Goal: Check status: Check status

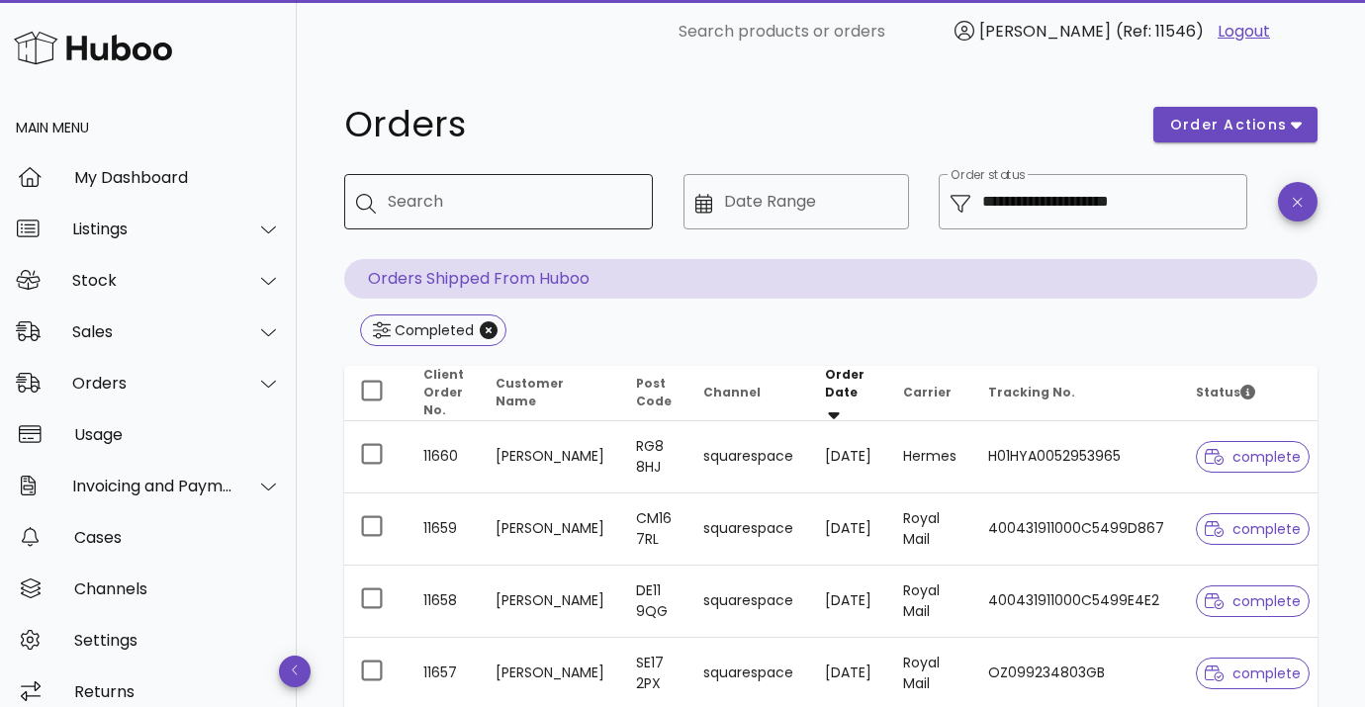
click at [463, 222] on div "Search" at bounding box center [512, 201] width 249 height 55
type input "**********"
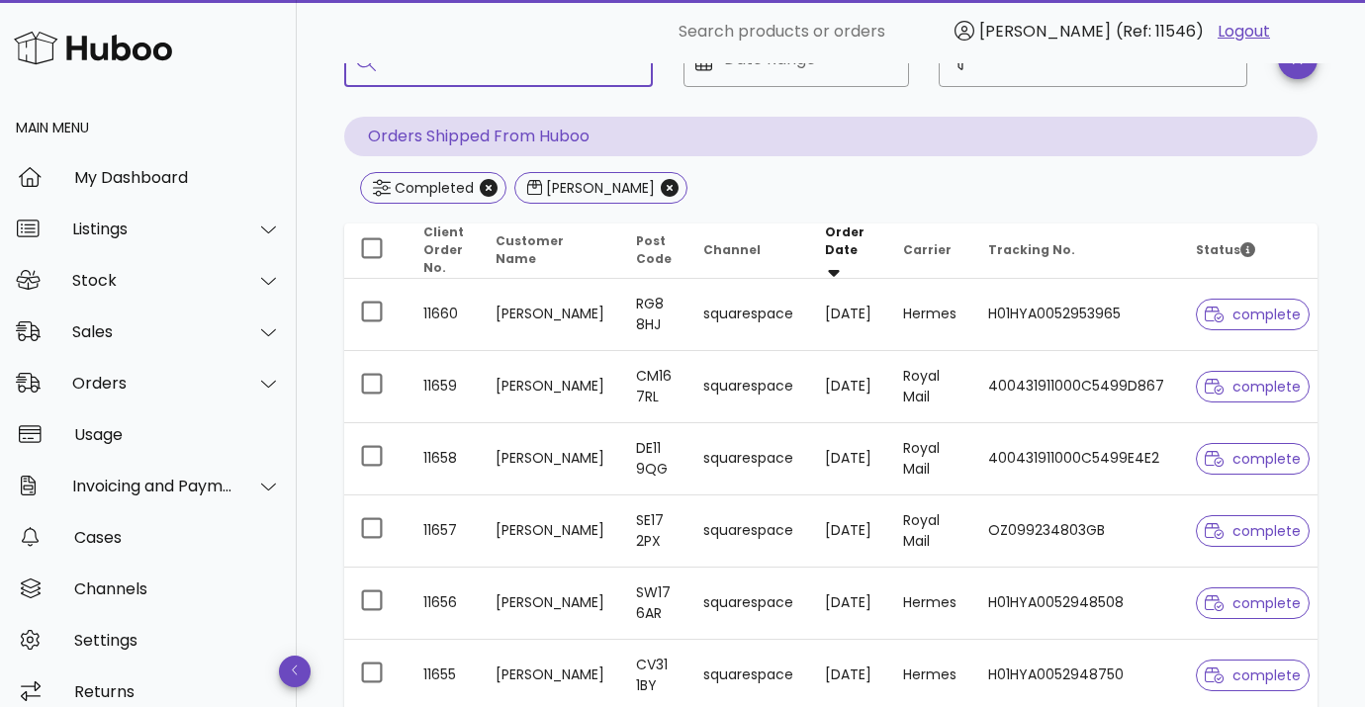
scroll to position [163, 0]
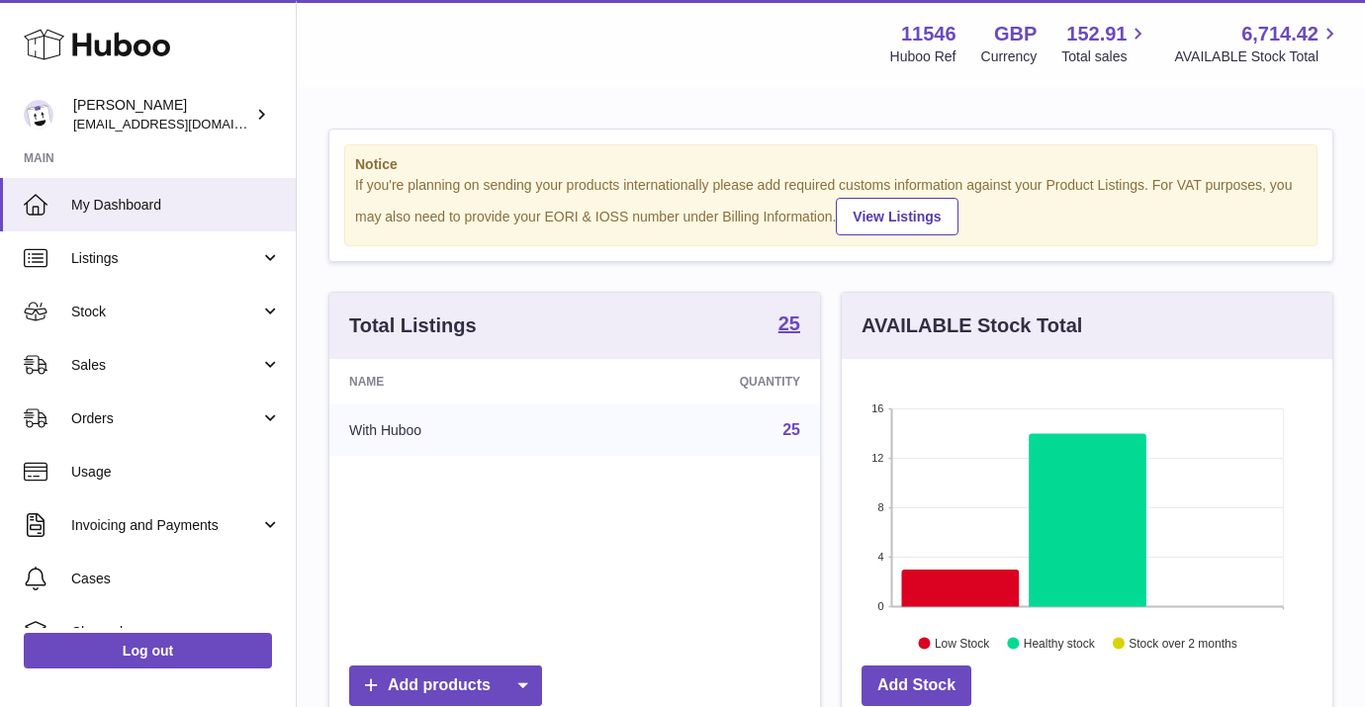
scroll to position [308, 490]
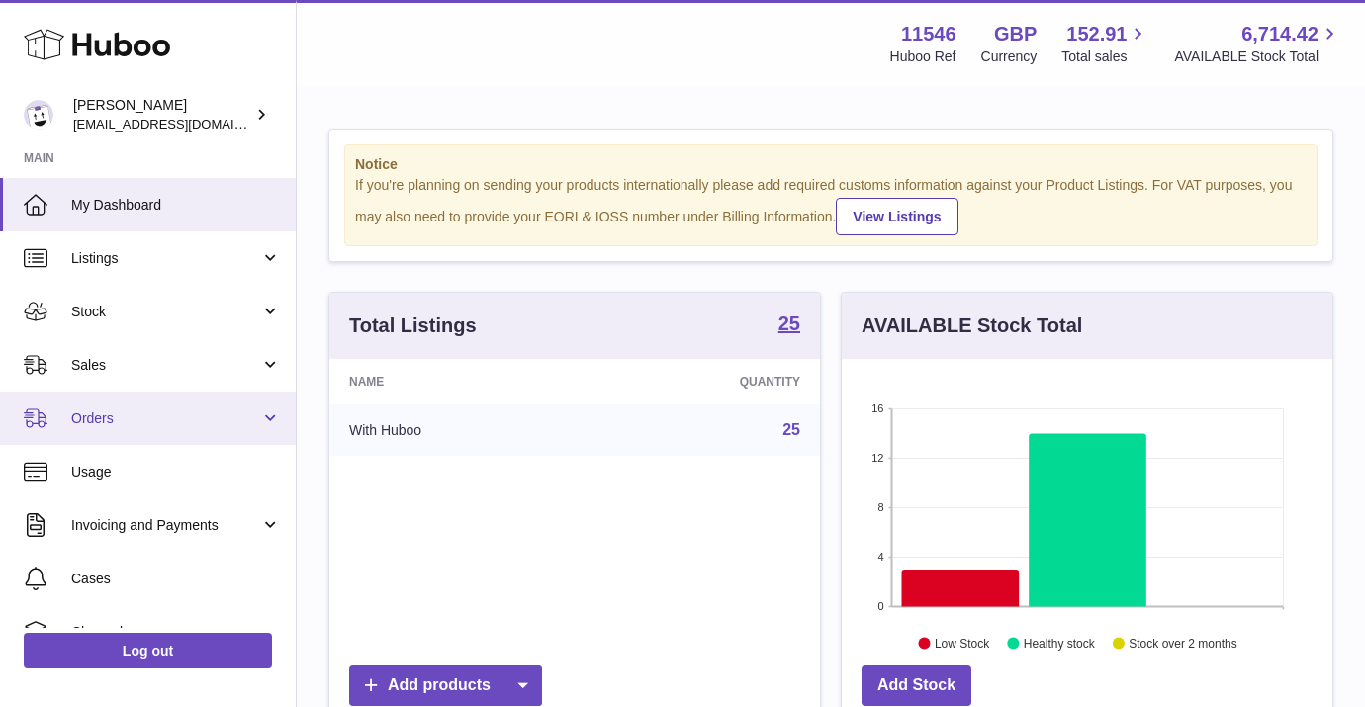
click at [101, 424] on span "Orders" at bounding box center [165, 418] width 189 height 19
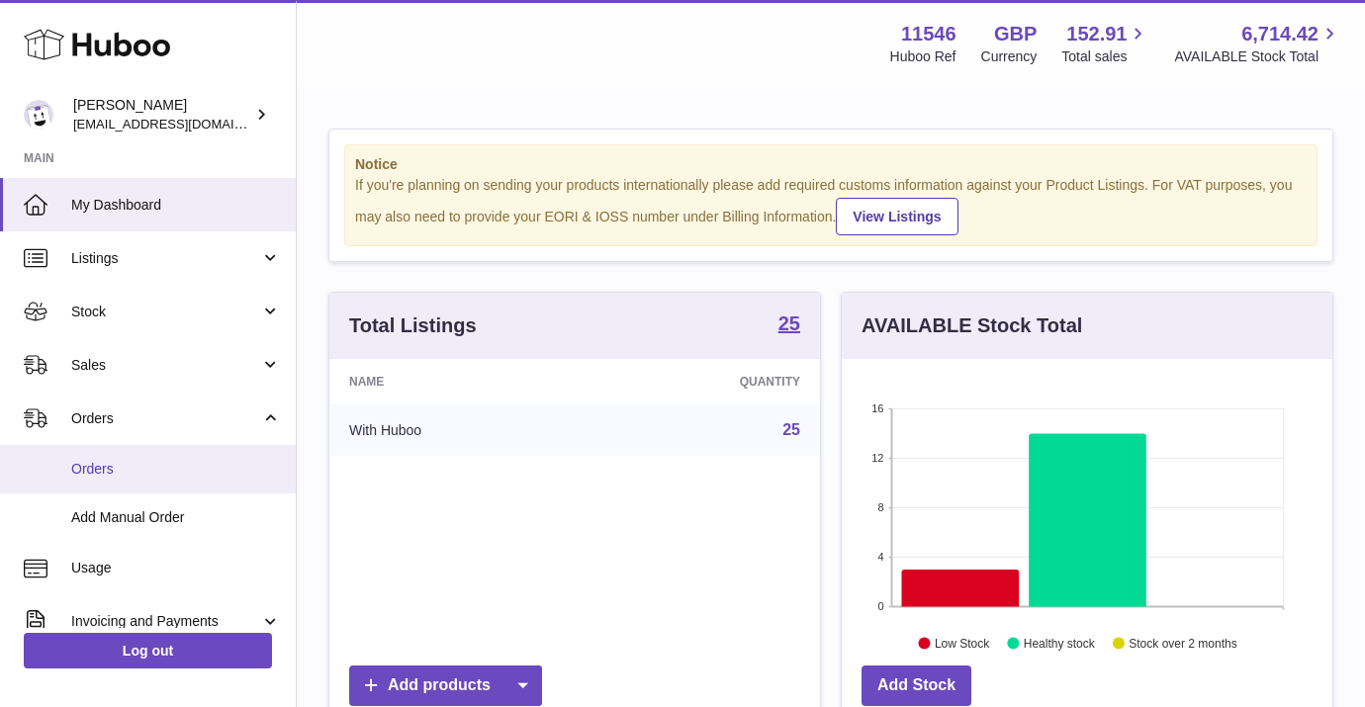
click at [189, 469] on span "Orders" at bounding box center [176, 469] width 210 height 19
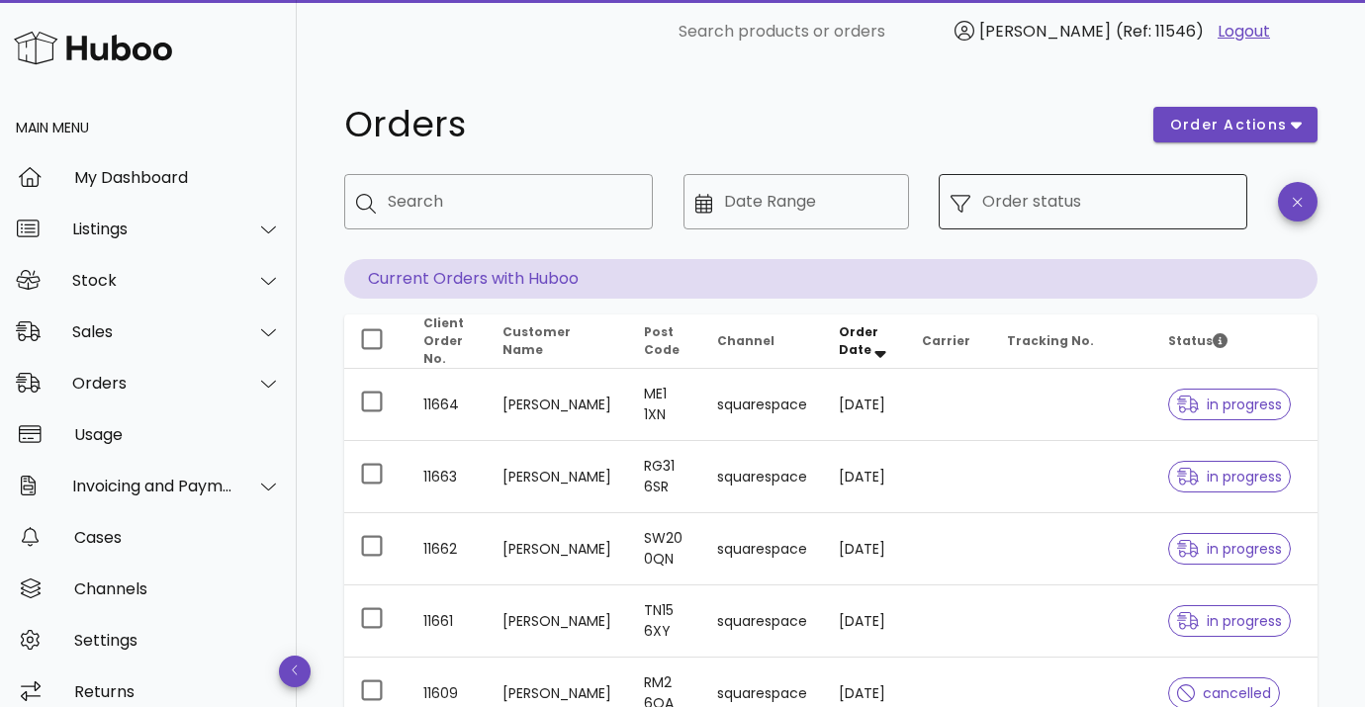
click at [1014, 206] on input "Order status" at bounding box center [1108, 202] width 253 height 32
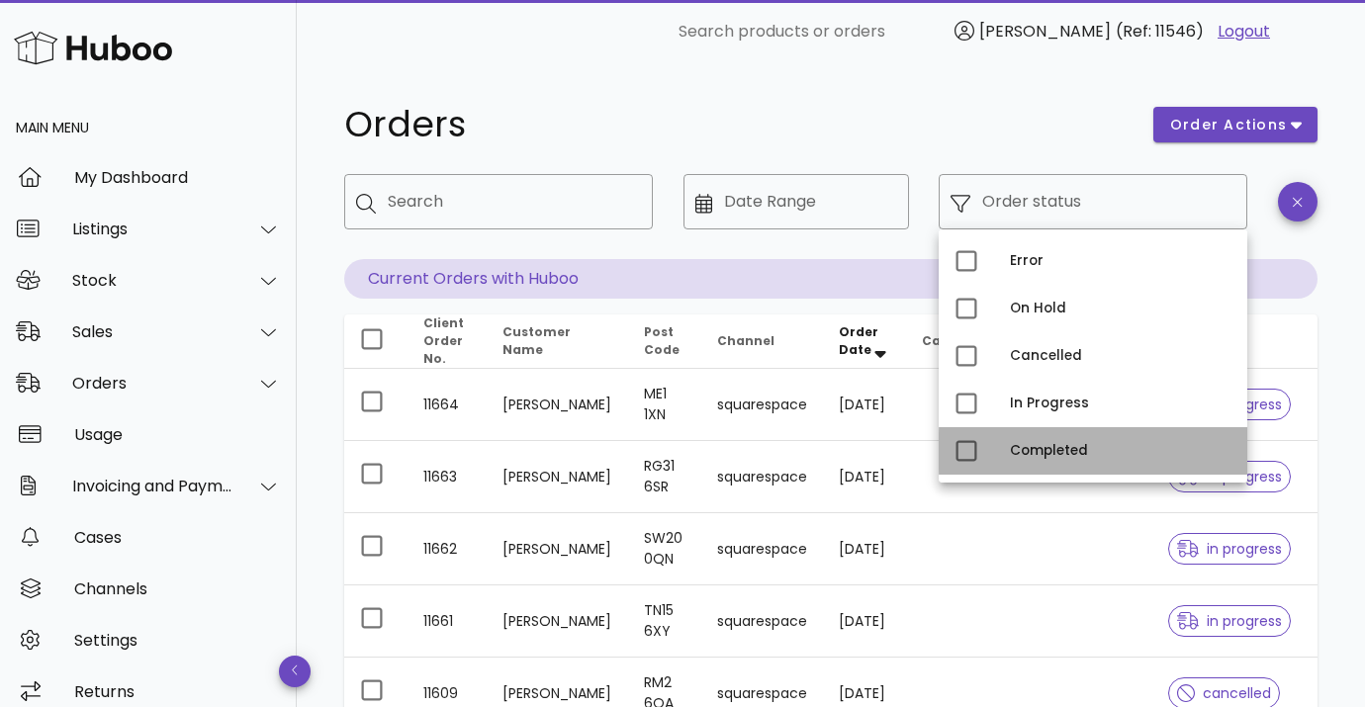
click at [1009, 448] on div "Completed" at bounding box center [1092, 450] width 308 height 47
type input "**********"
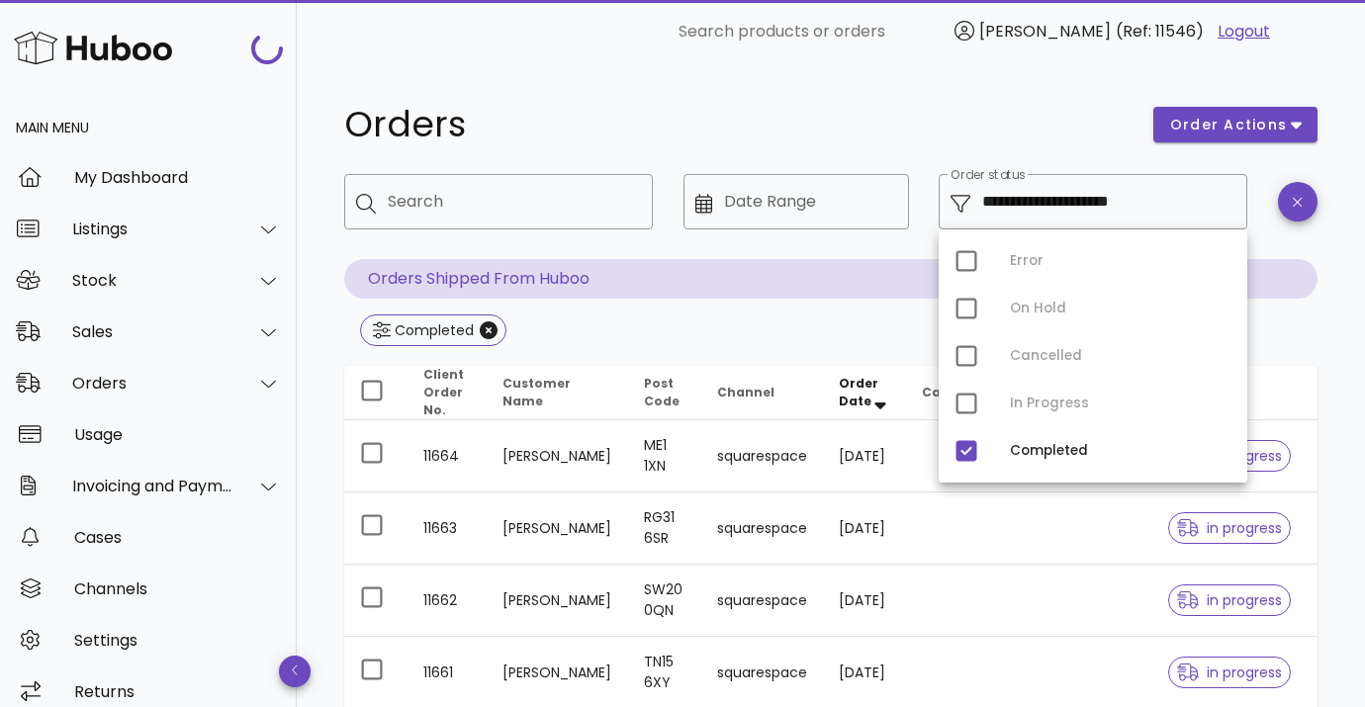
click at [331, 384] on div "**********" at bounding box center [831, 638] width 1068 height 1151
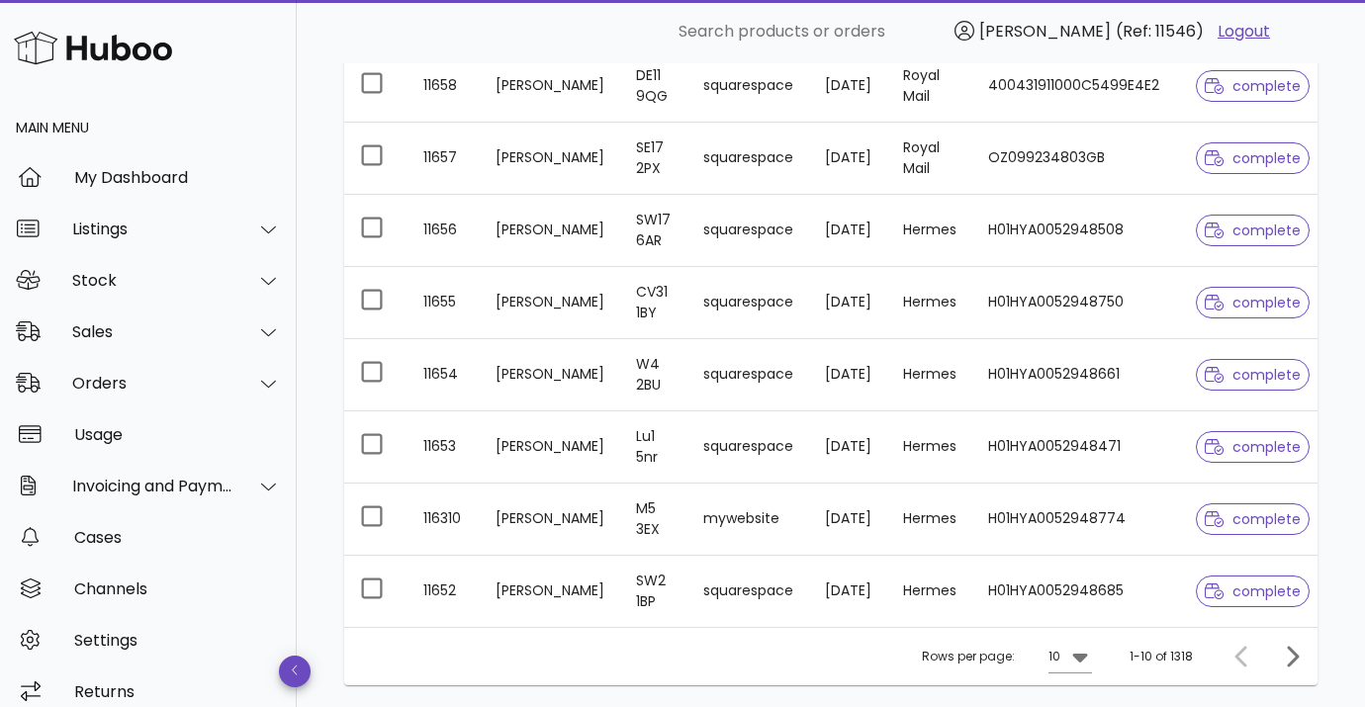
scroll to position [538, 0]
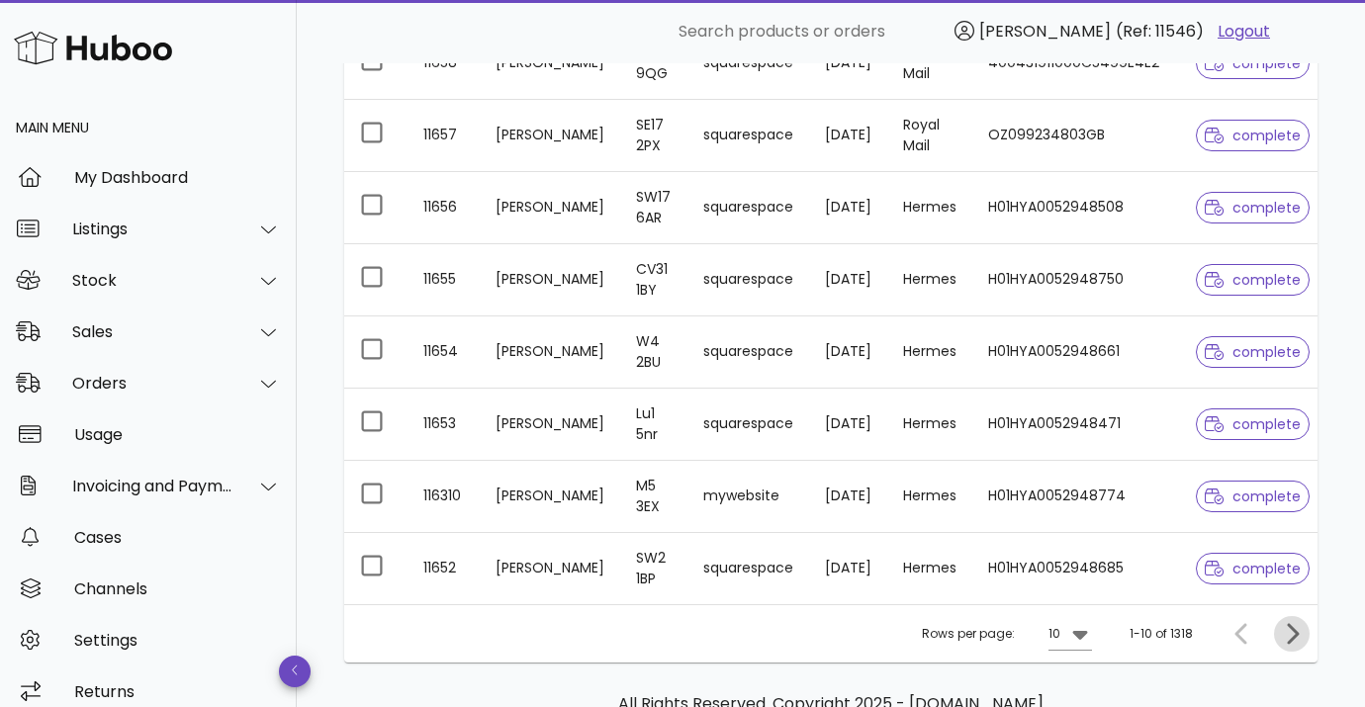
click at [1297, 630] on icon "Next page" at bounding box center [1291, 634] width 24 height 24
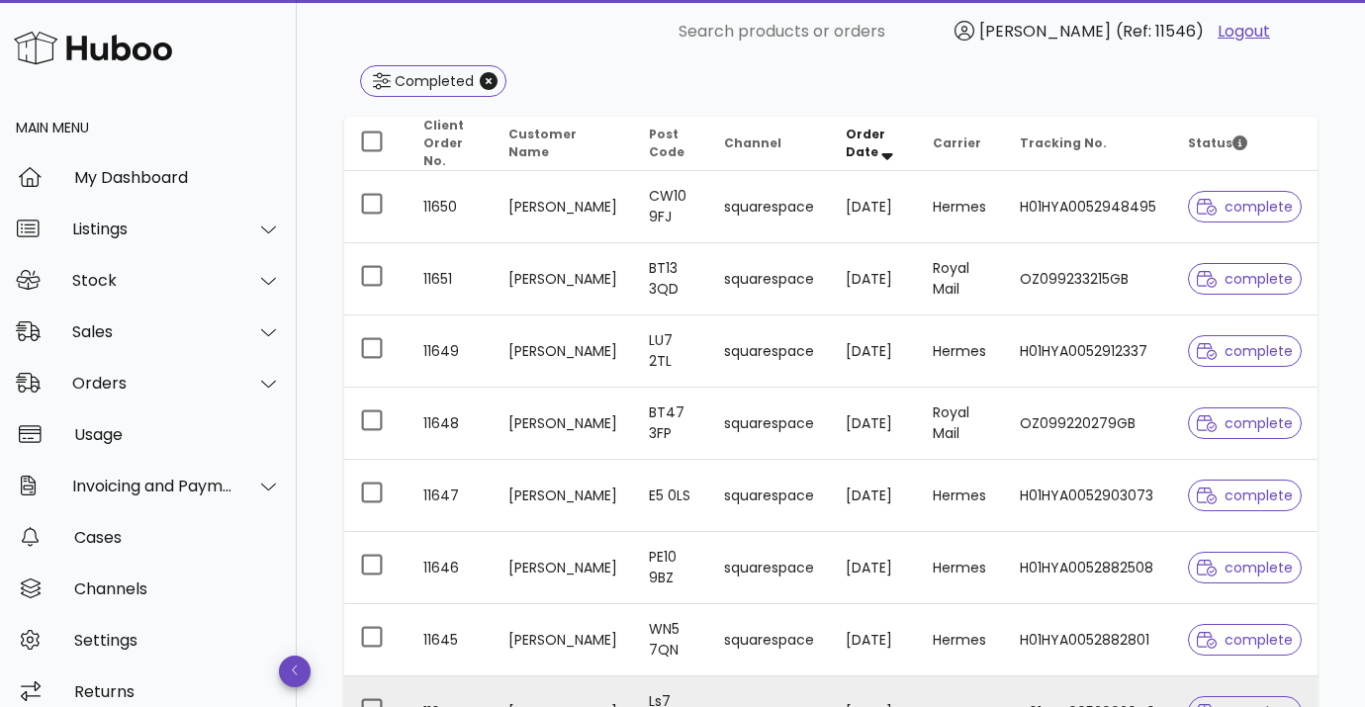
scroll to position [653, 0]
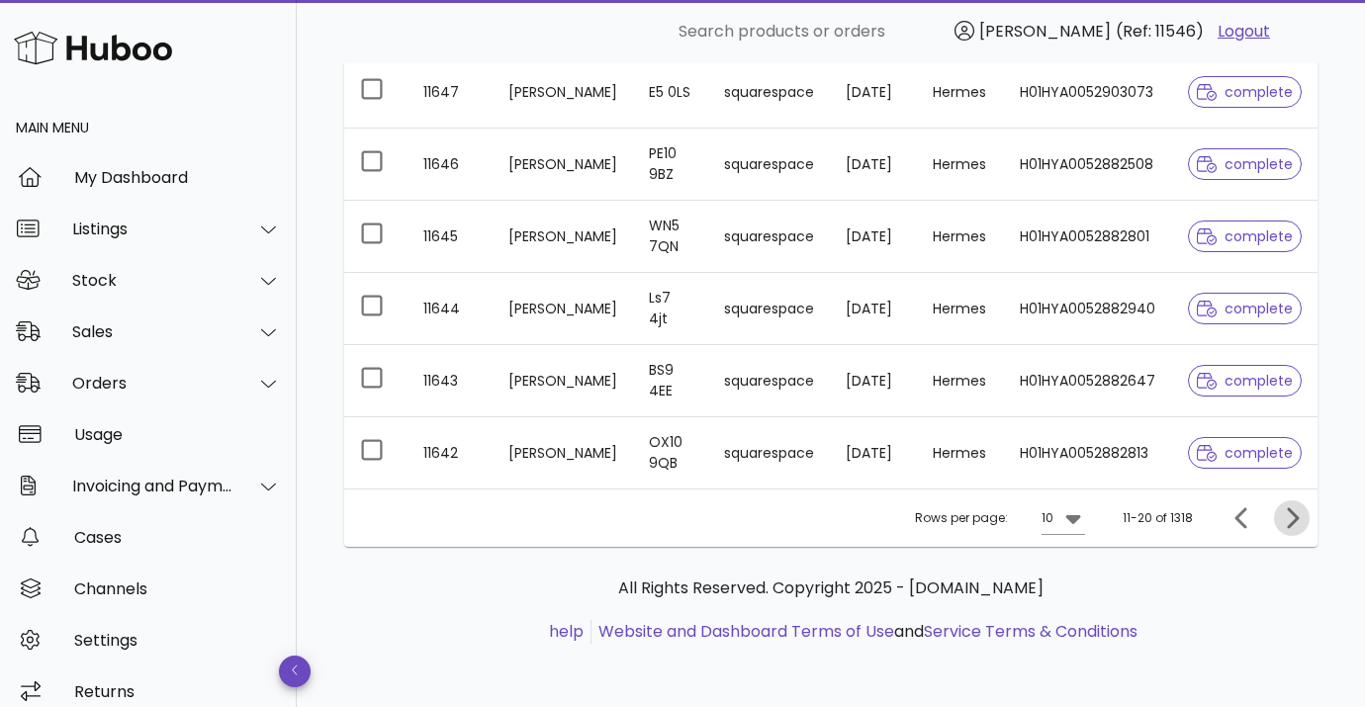
click at [1286, 516] on icon "Next page" at bounding box center [1291, 518] width 24 height 24
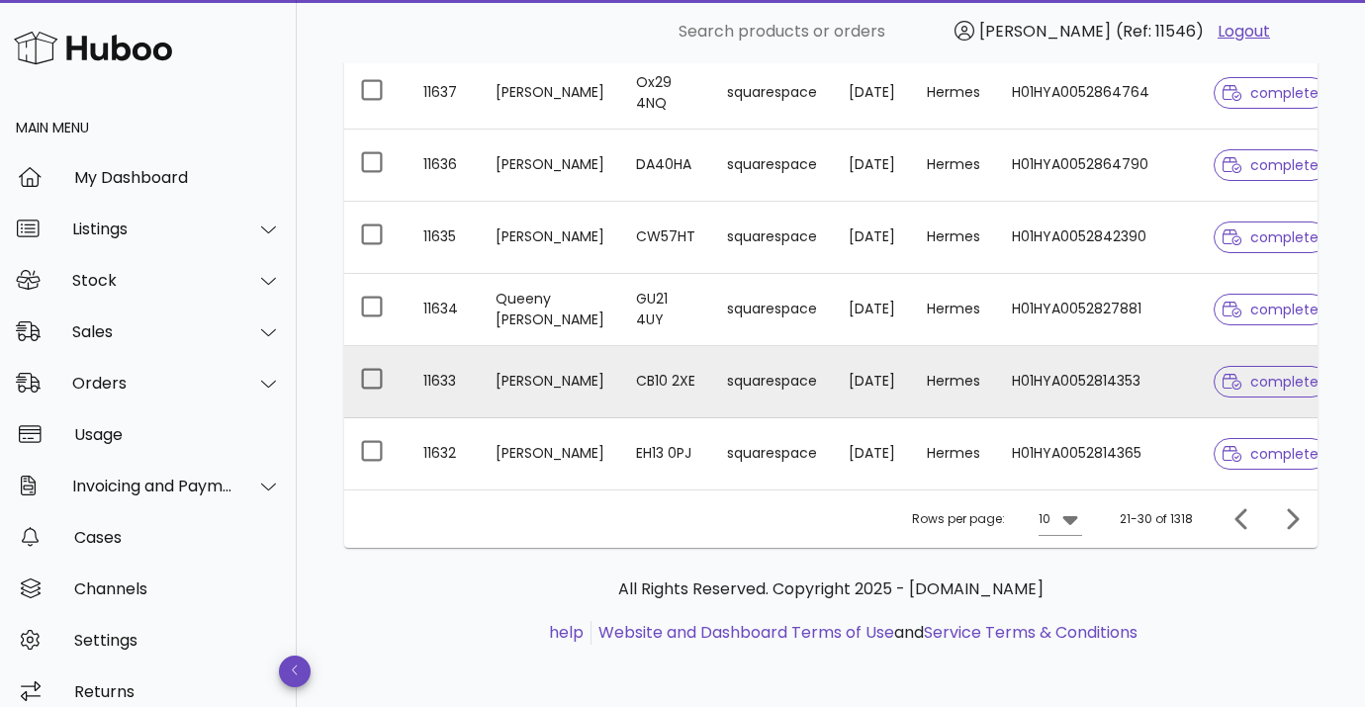
click at [632, 392] on td "CB10 2XE" at bounding box center [665, 382] width 91 height 72
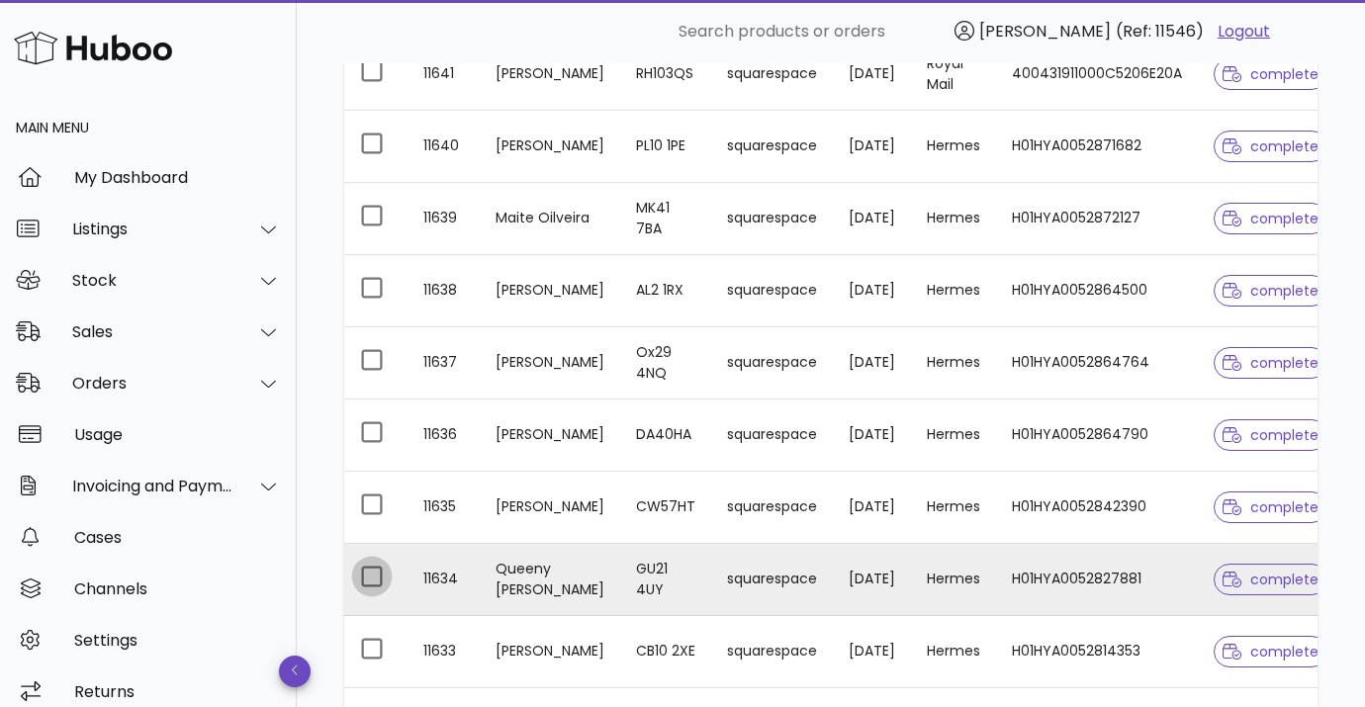
scroll to position [653, 0]
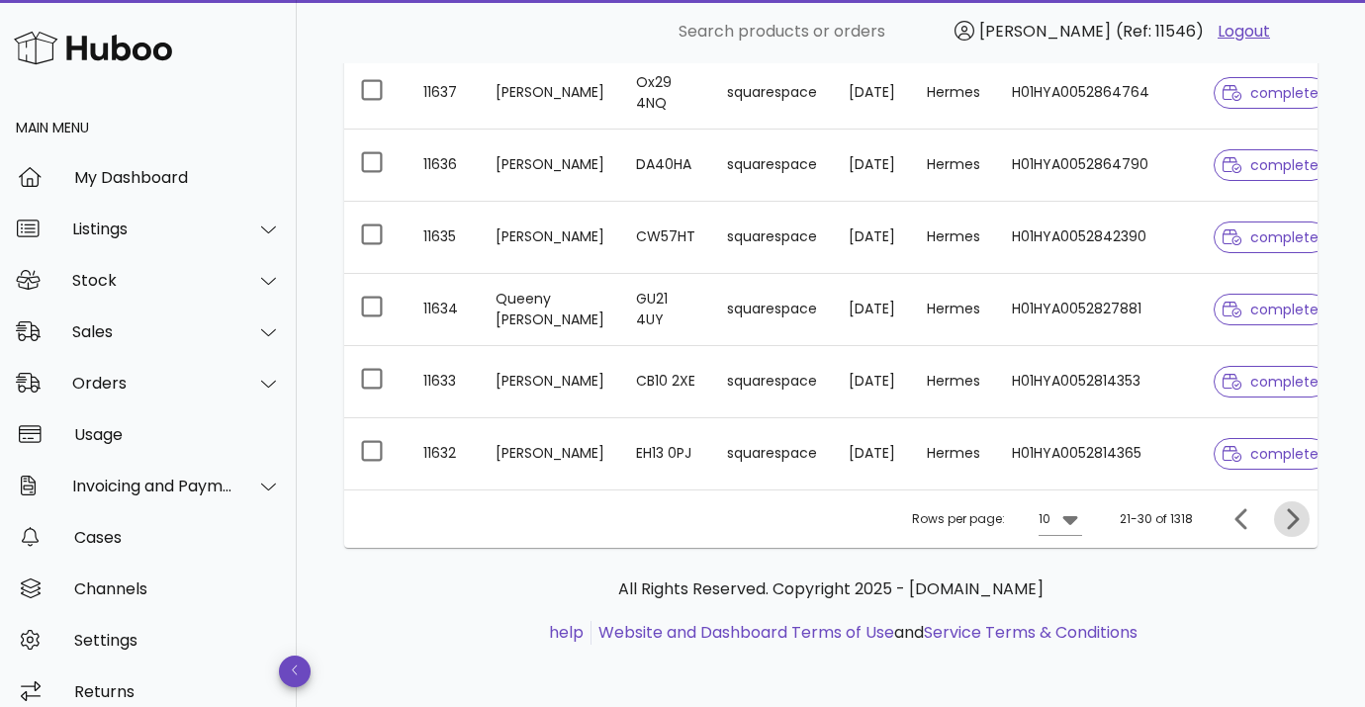
click at [1283, 526] on icon "Next page" at bounding box center [1291, 519] width 24 height 24
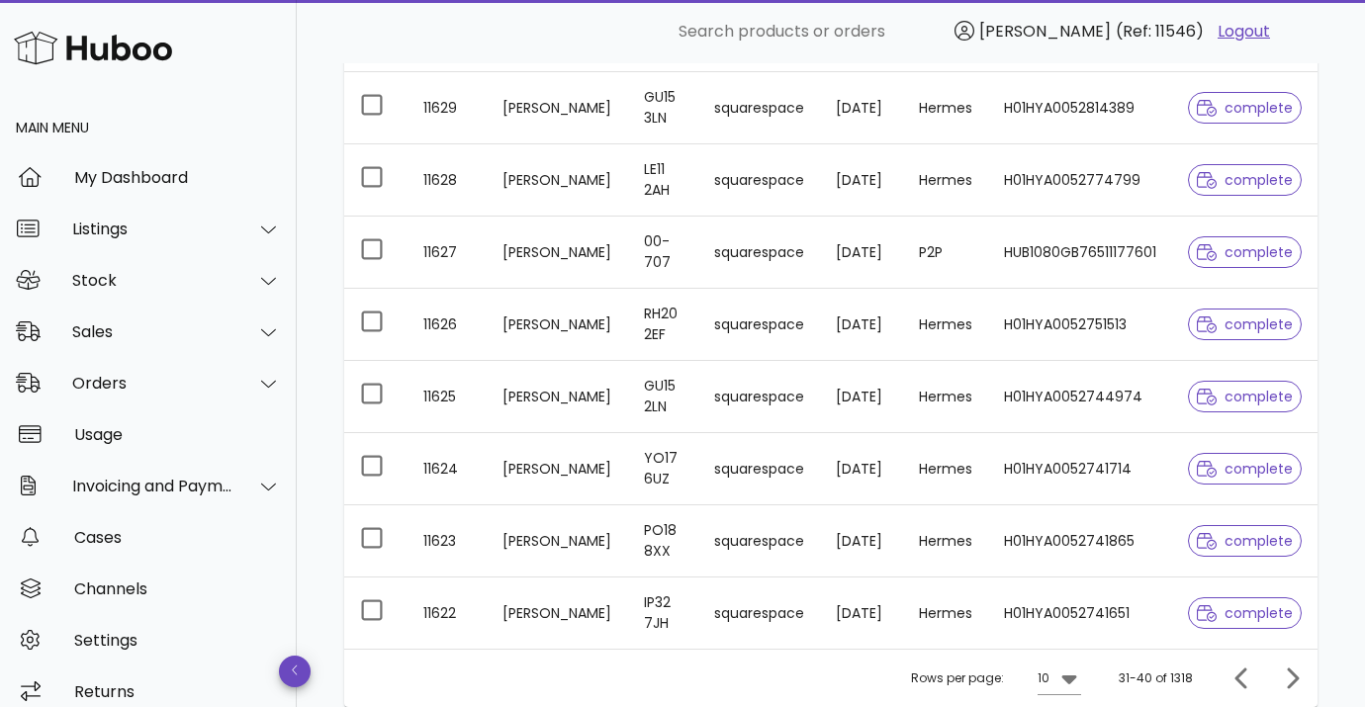
scroll to position [653, 0]
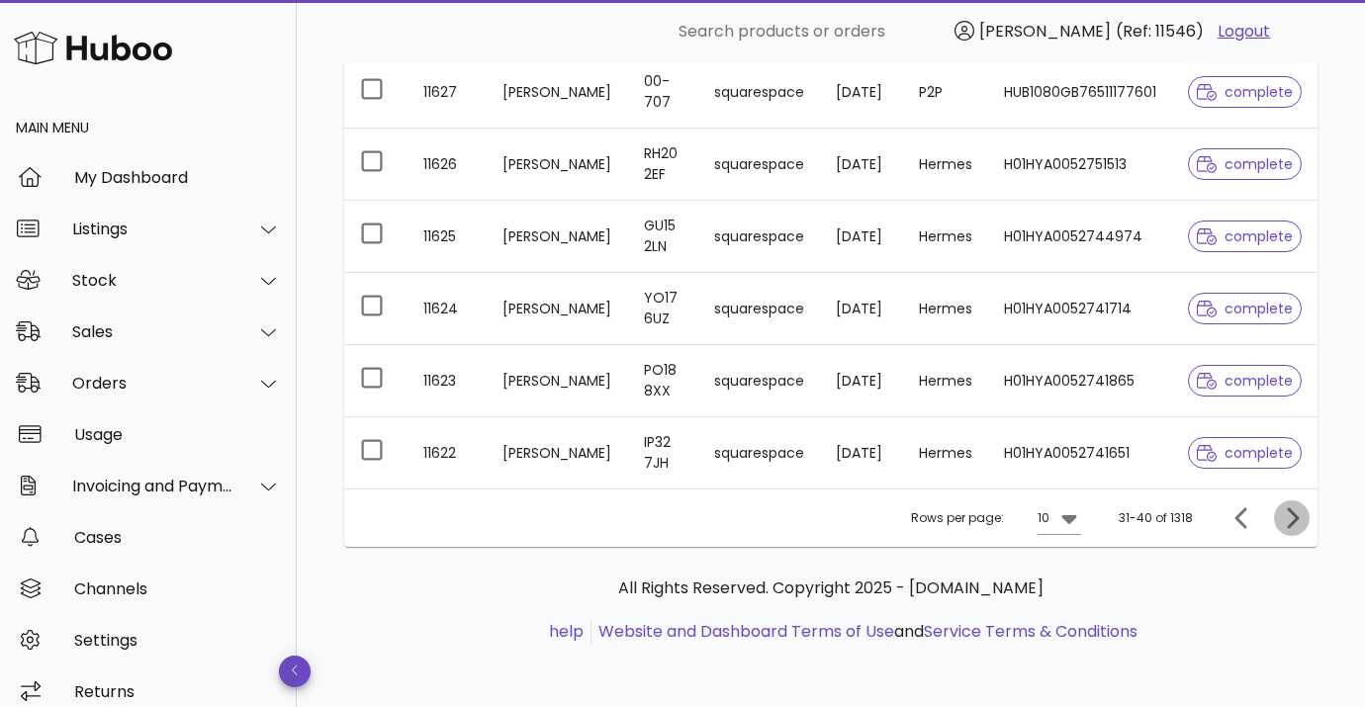
click at [1293, 516] on icon "Next page" at bounding box center [1291, 518] width 24 height 24
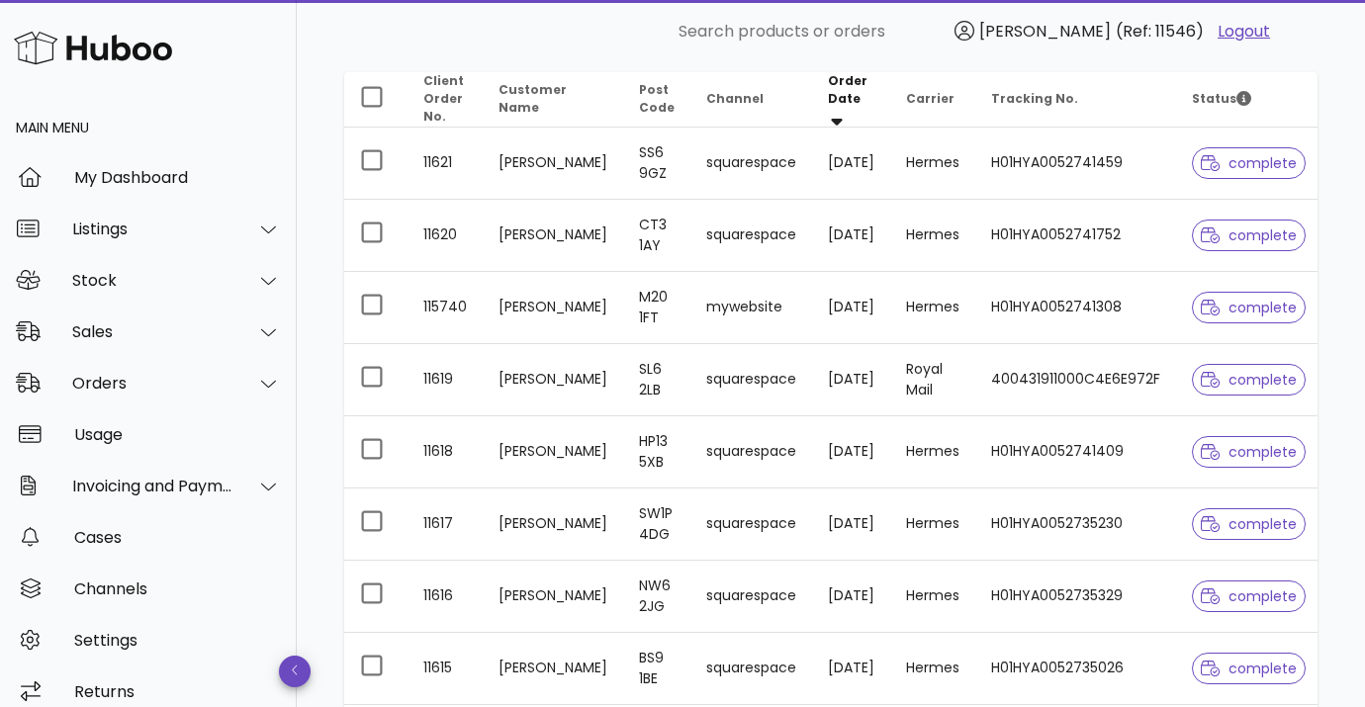
scroll to position [279, 0]
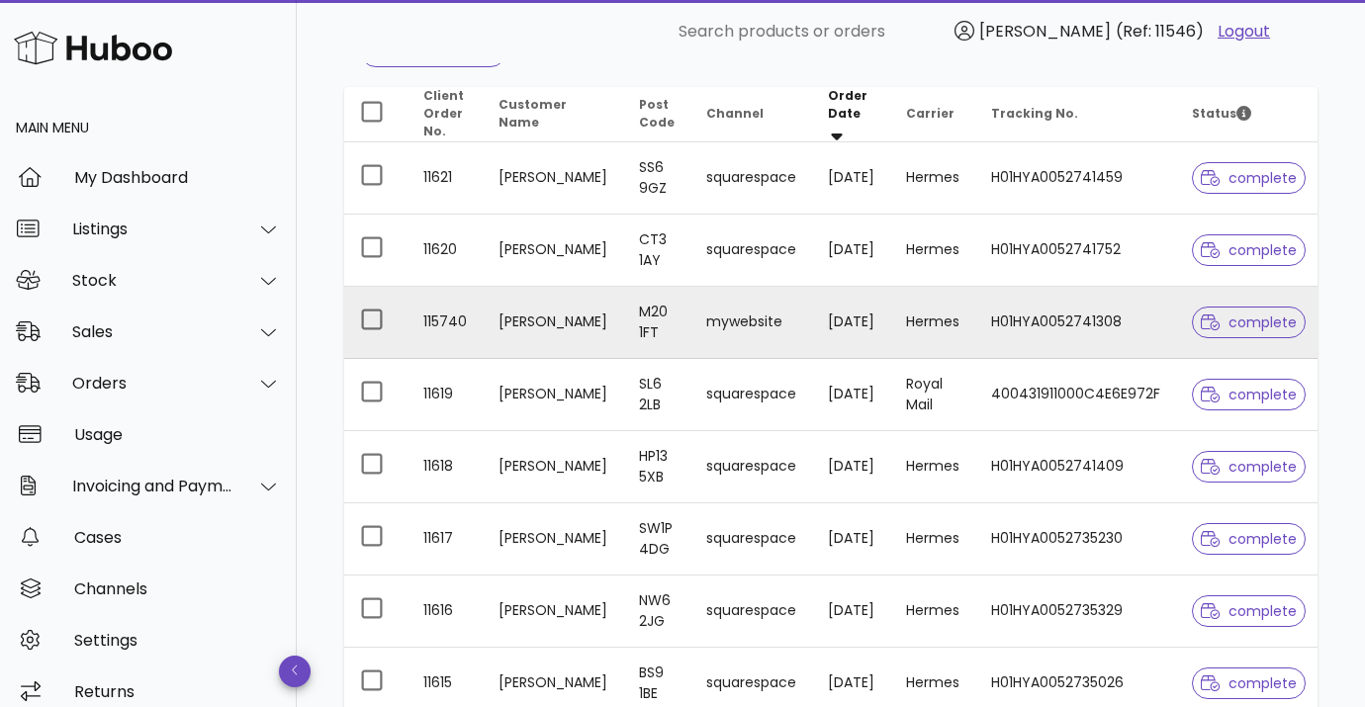
click at [521, 331] on td "[PERSON_NAME]" at bounding box center [553, 323] width 140 height 72
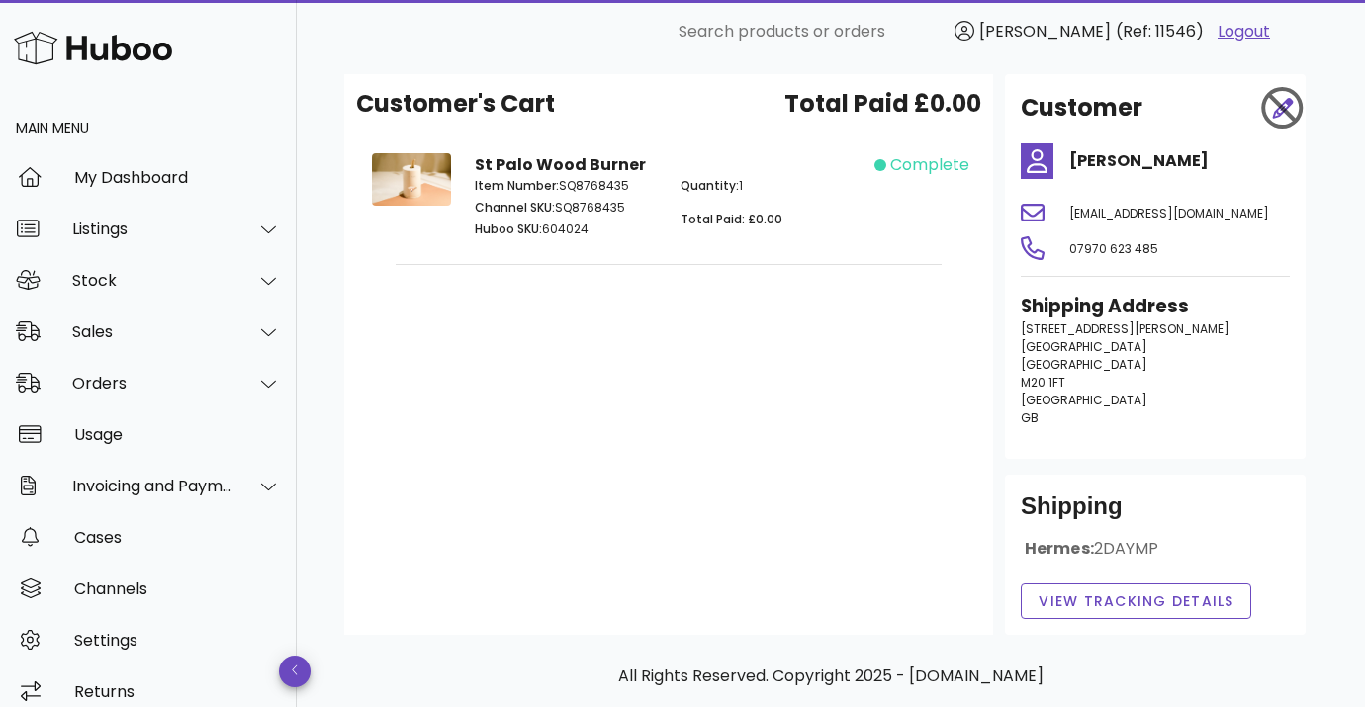
scroll to position [95, 0]
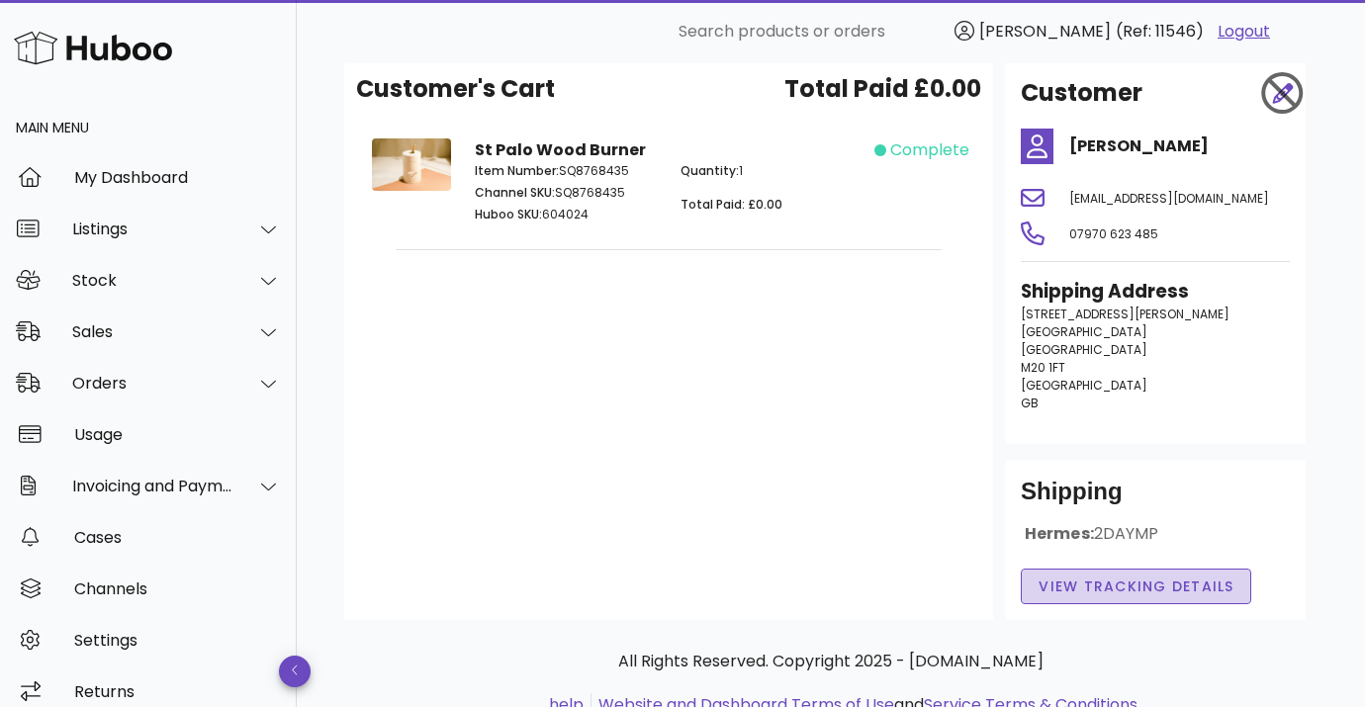
click at [1123, 596] on span "View Tracking details" at bounding box center [1135, 586] width 197 height 21
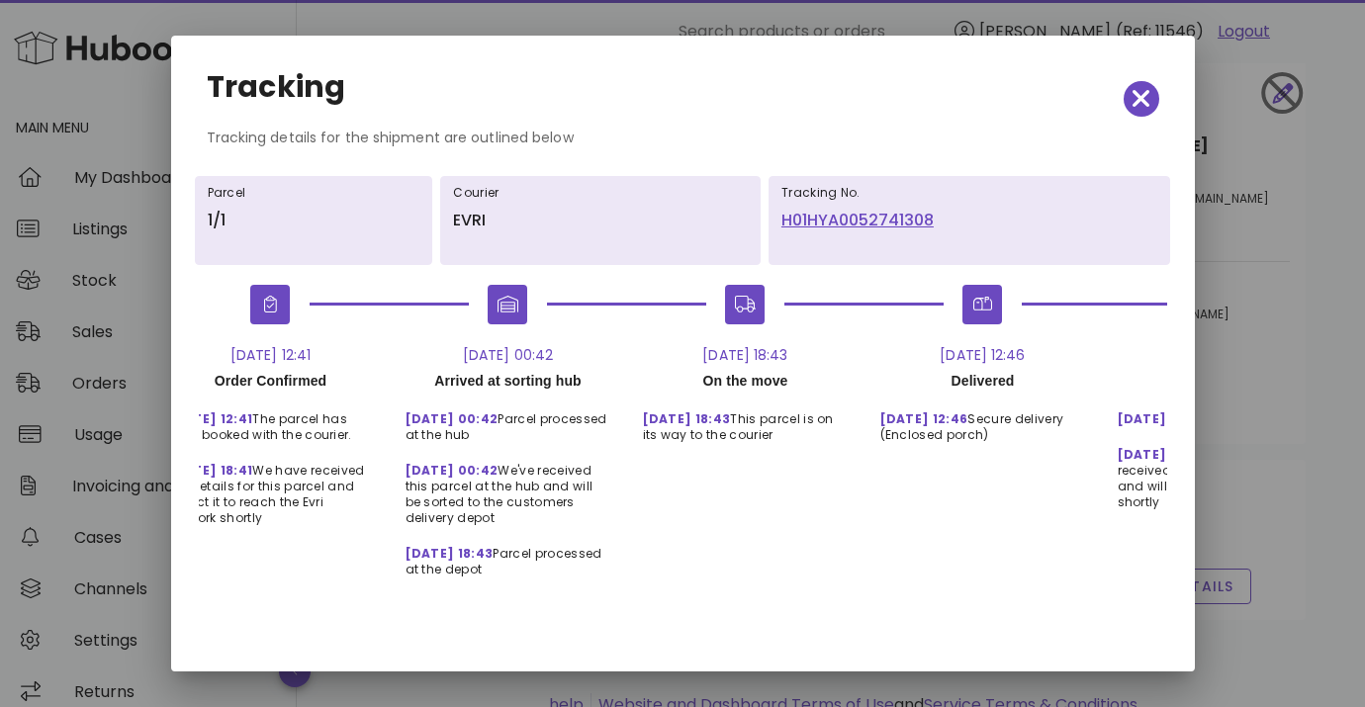
scroll to position [0, 109]
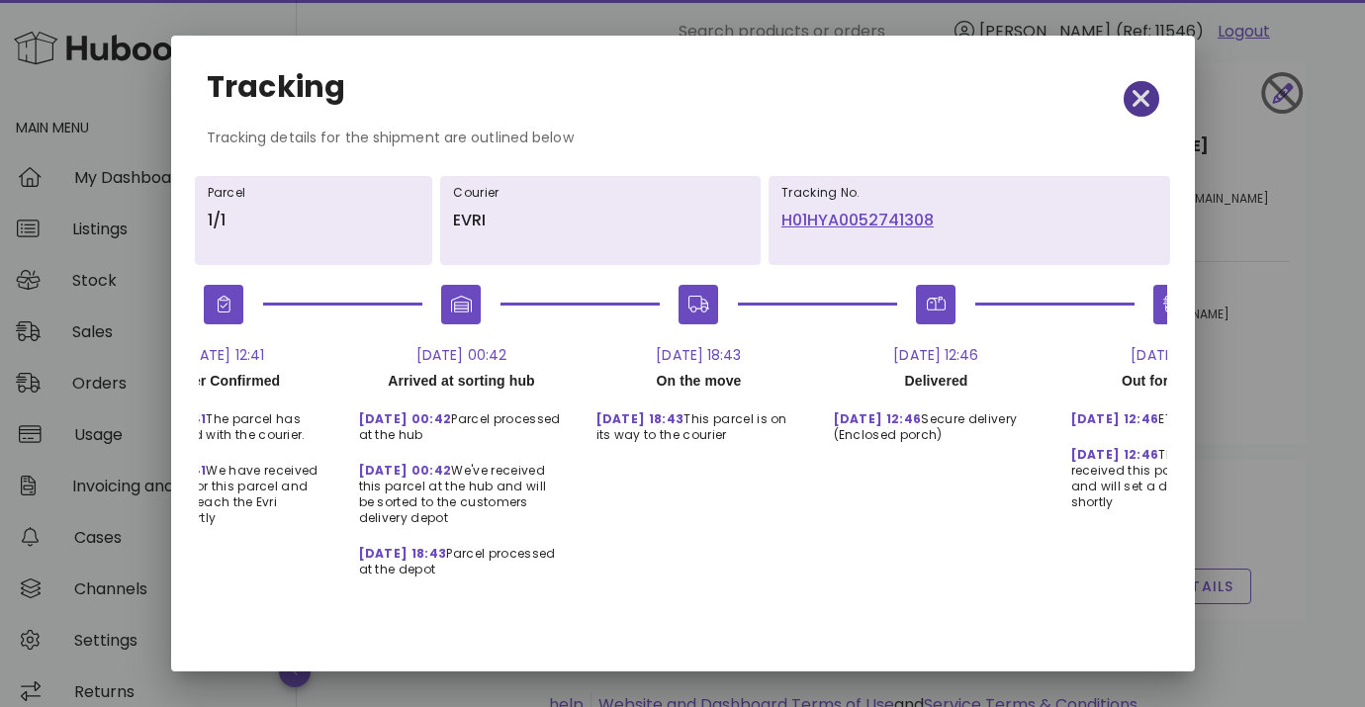
click at [1136, 91] on icon "button" at bounding box center [1141, 99] width 18 height 28
